Goal: Information Seeking & Learning: Find specific fact

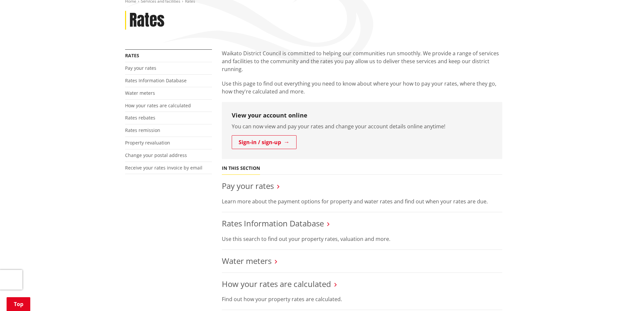
scroll to position [99, 0]
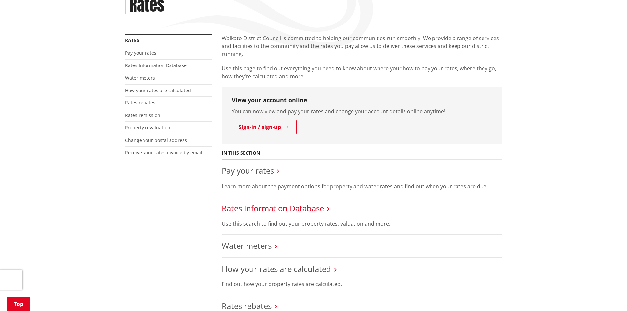
click at [283, 210] on link "Rates Information Database" at bounding box center [273, 208] width 102 height 11
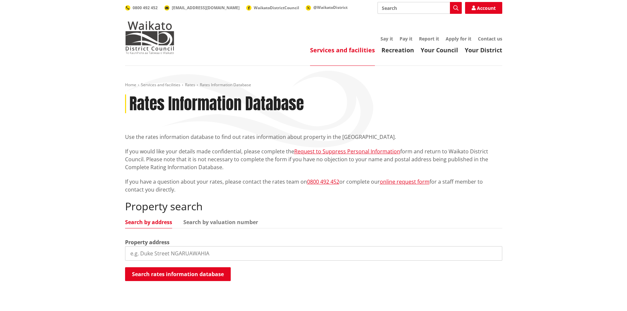
click at [160, 257] on input "search" at bounding box center [313, 253] width 377 height 14
click at [183, 253] on input "103 herbert street" at bounding box center [313, 253] width 377 height 14
type input "103 herbert street, kihikihi"
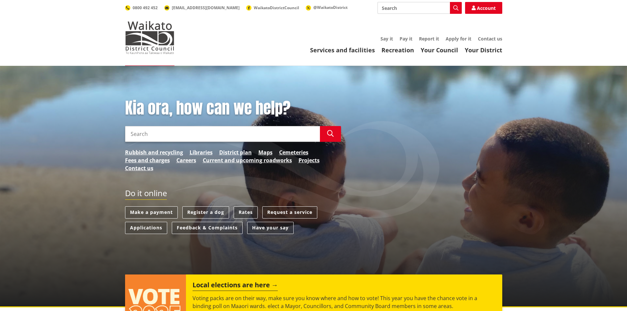
click at [242, 212] on link "Rates" at bounding box center [246, 212] width 24 height 12
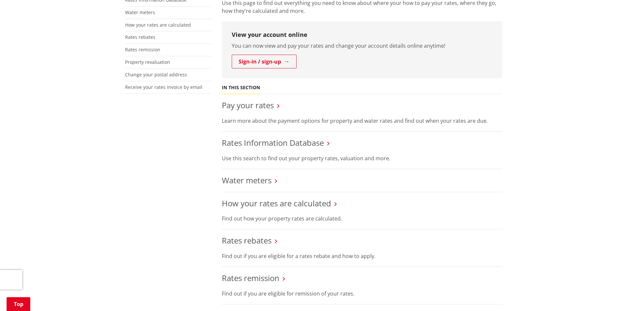
scroll to position [165, 0]
click at [246, 145] on link "Rates Information Database" at bounding box center [273, 142] width 102 height 11
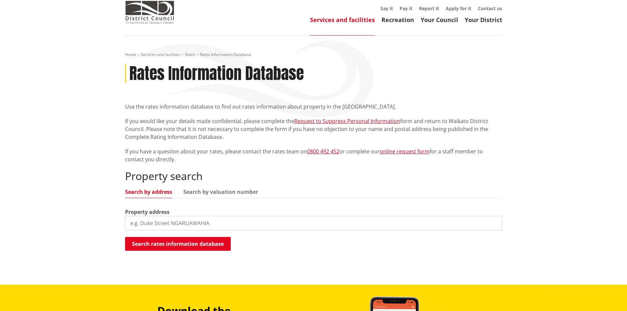
scroll to position [33, 0]
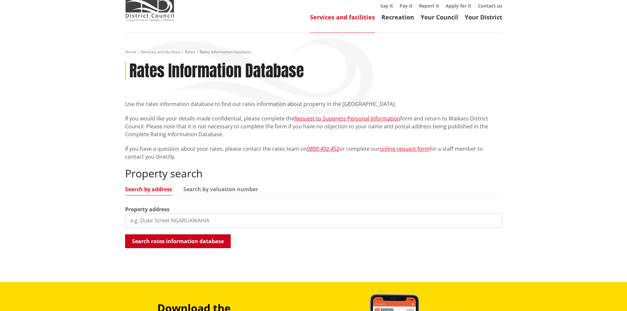
click at [171, 240] on button "Search rates information database" at bounding box center [178, 241] width 106 height 14
click at [166, 224] on input "search" at bounding box center [313, 220] width 377 height 14
type input "103B Herbert"
